Goal: Navigation & Orientation: Find specific page/section

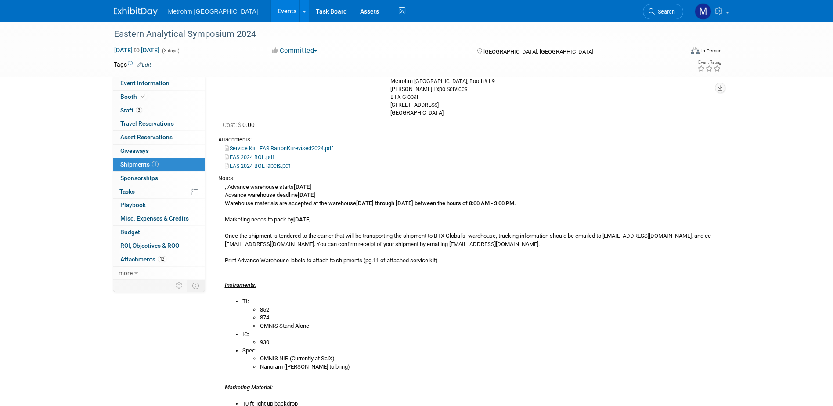
click at [125, 4] on link at bounding box center [141, 7] width 54 height 7
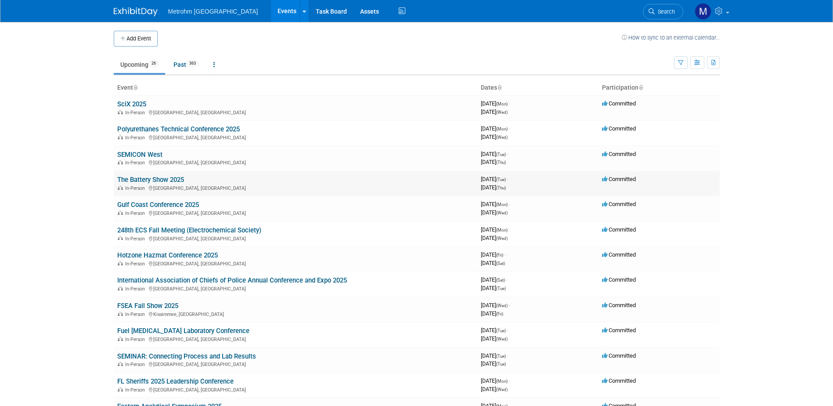
click at [158, 182] on link "The Battery Show 2025" at bounding box center [150, 180] width 67 height 8
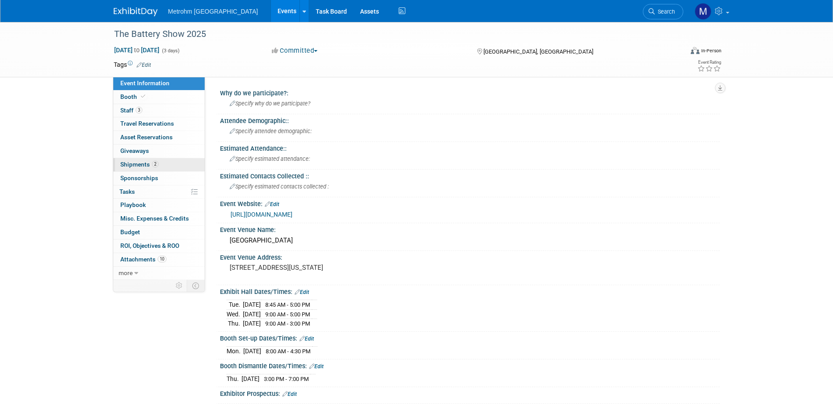
click at [182, 169] on link "2 Shipments 2" at bounding box center [158, 164] width 91 height 13
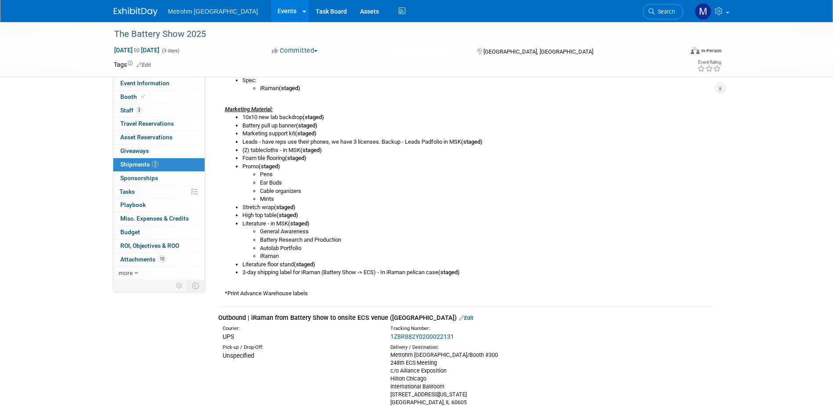
scroll to position [176, 0]
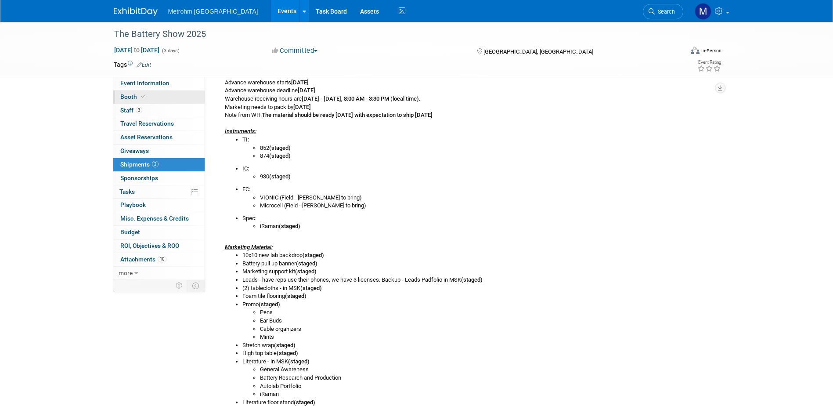
click at [152, 98] on link "Booth" at bounding box center [158, 96] width 91 height 13
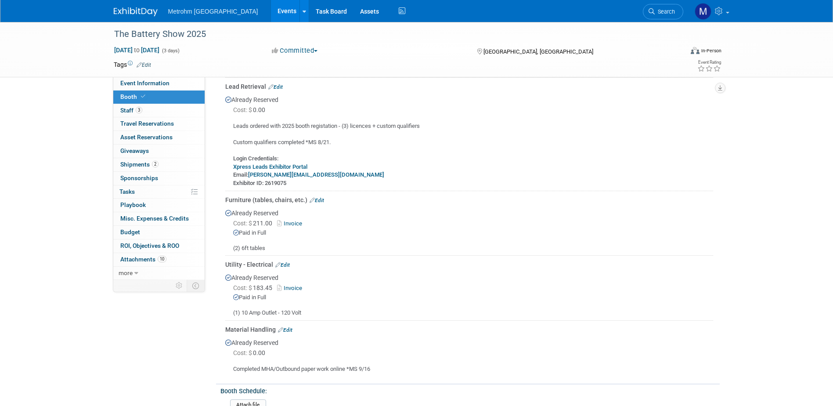
scroll to position [88, 0]
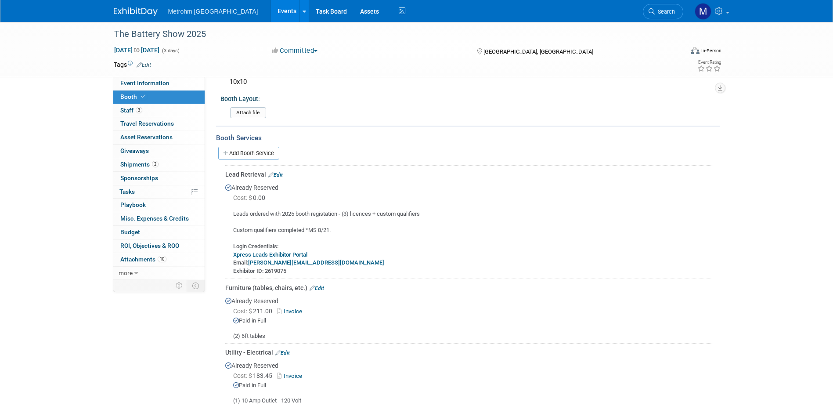
click at [282, 253] on link "Xpress Leads Exhibitor Portal" at bounding box center [270, 254] width 74 height 7
click at [147, 86] on span "Event Information" at bounding box center [144, 82] width 49 height 7
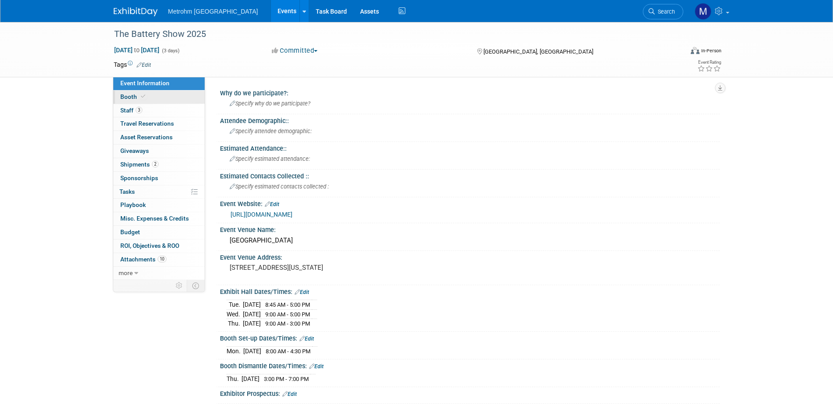
click at [133, 100] on span "Booth" at bounding box center [133, 96] width 27 height 7
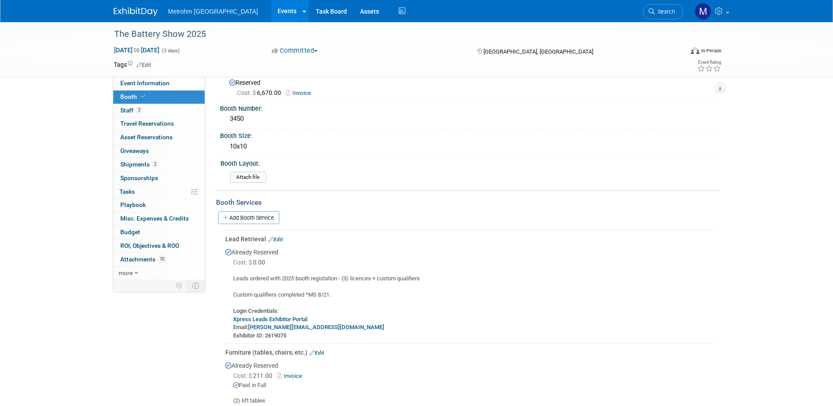
scroll to position [44, 0]
